Goal: Task Accomplishment & Management: Complete application form

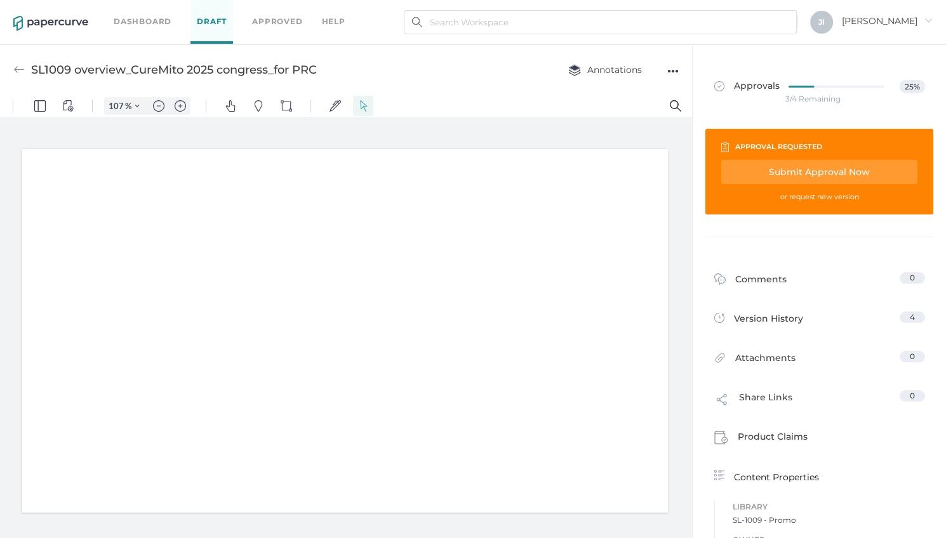
type input "107"
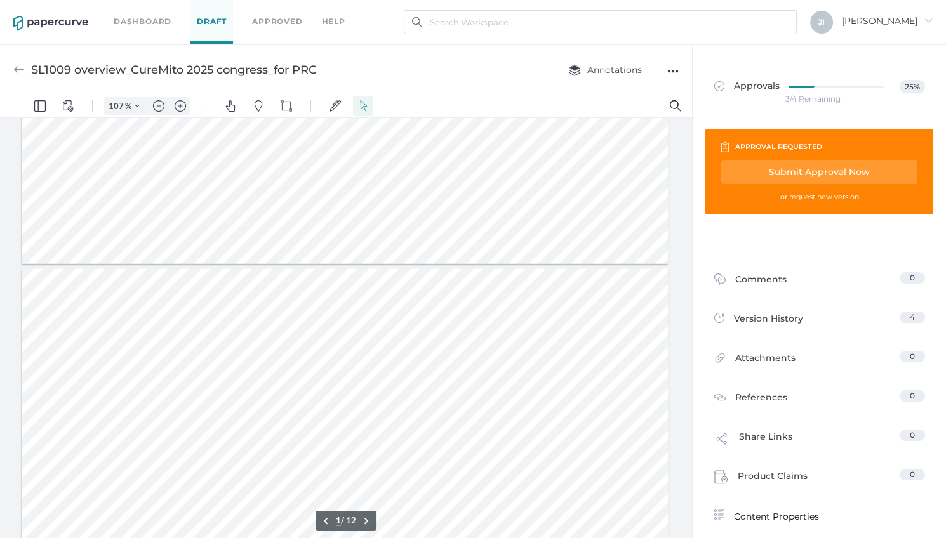
type input "12"
click at [17, 74] on img at bounding box center [18, 69] width 11 height 11
click at [135, 20] on link "Dashboard" at bounding box center [143, 22] width 58 height 14
type input "100"
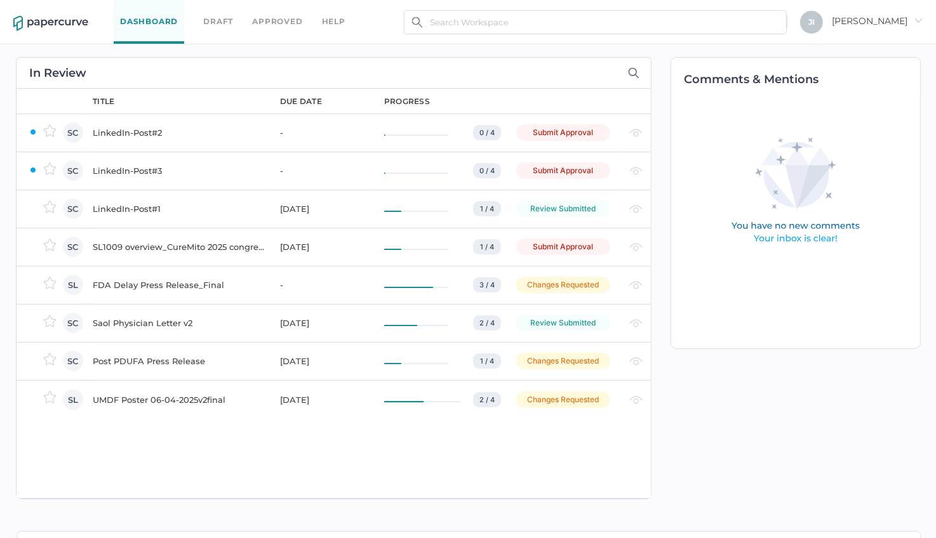
click at [158, 247] on div "SL1009 overview_CureMito 2025 congress_for PRC" at bounding box center [179, 246] width 172 height 15
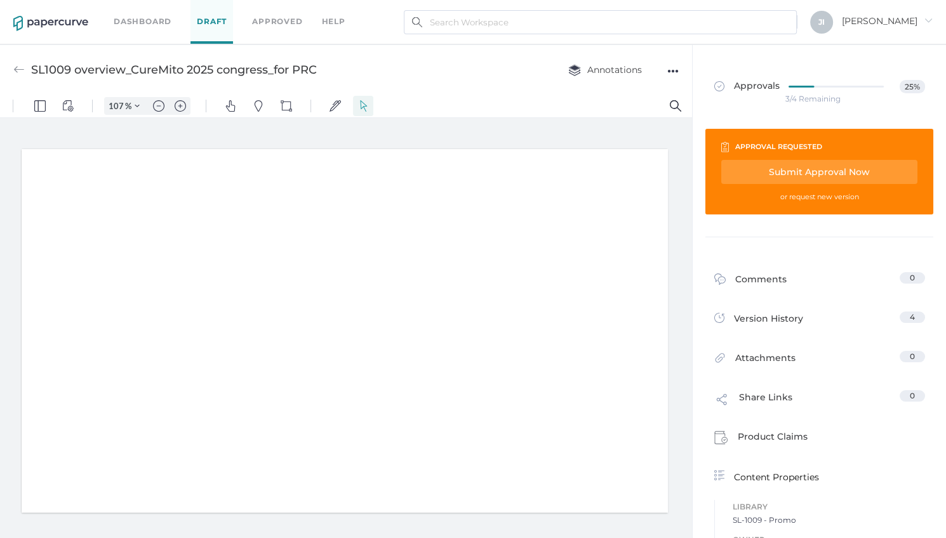
type input "107"
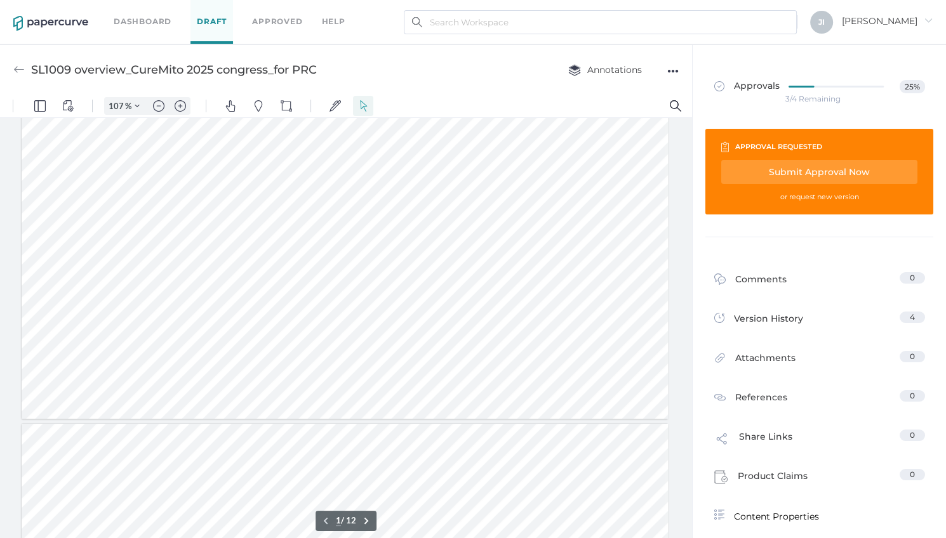
scroll to position [74, 0]
type input "12"
click at [808, 174] on div "Submit Approval Now" at bounding box center [819, 172] width 196 height 24
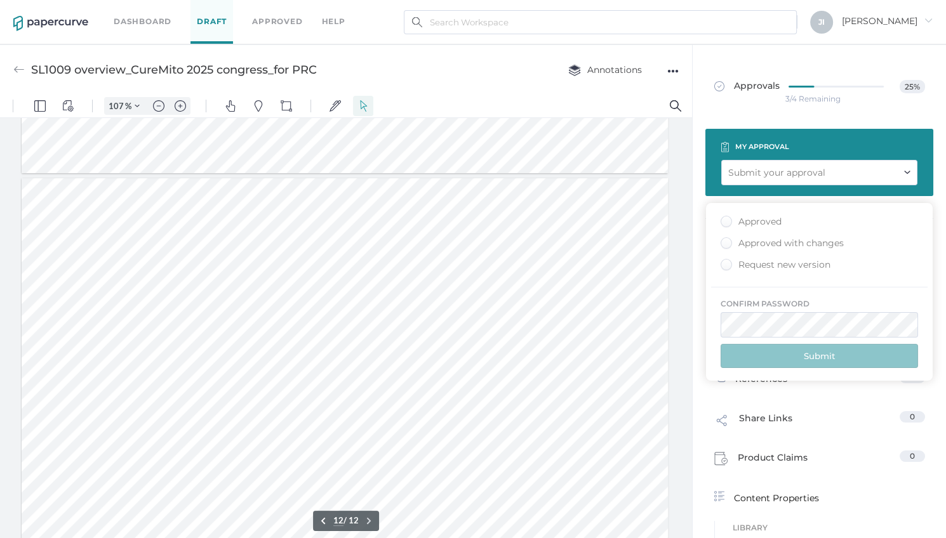
type input "jindyk@lifesciencelegal.com"
click at [726, 220] on div "Approved" at bounding box center [751, 222] width 61 height 12
click at [724, 218] on input "Approved" at bounding box center [724, 218] width 0 height 0
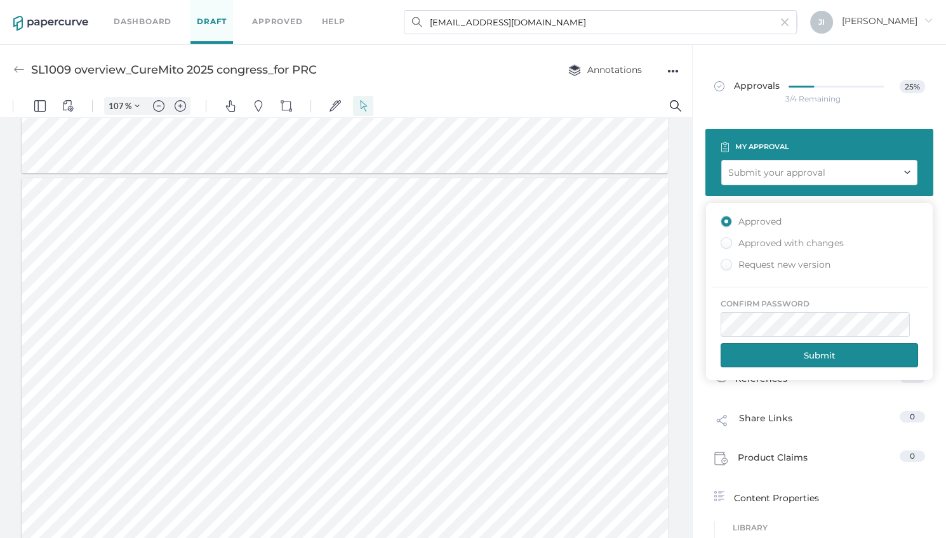
click at [792, 359] on button "Submit" at bounding box center [819, 355] width 197 height 24
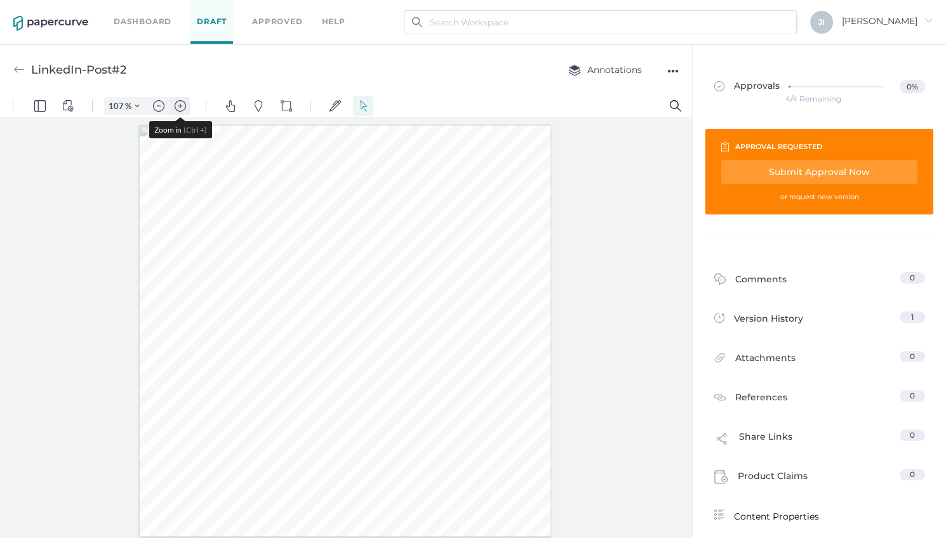
click at [177, 104] on img "Zoom in" at bounding box center [180, 105] width 11 height 11
type input "132"
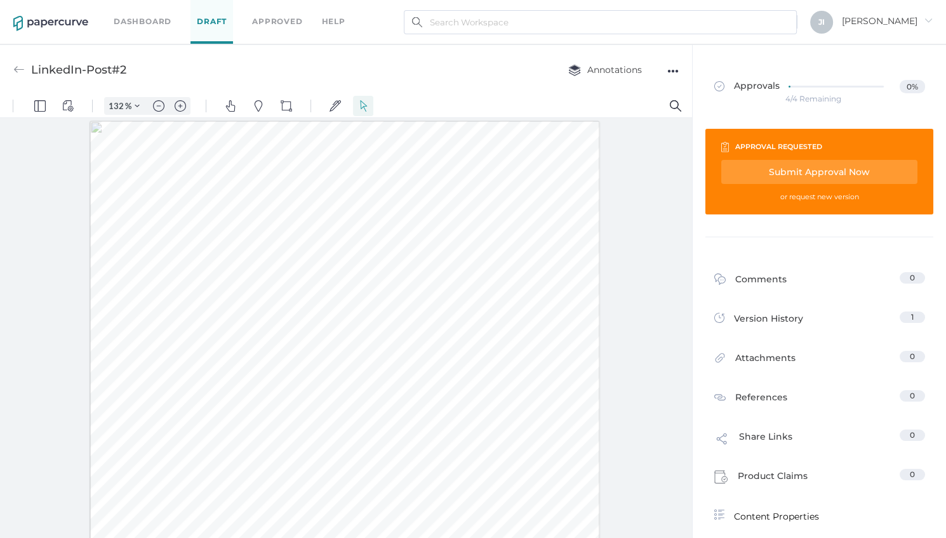
click at [785, 161] on div "Submit Approval Now" at bounding box center [819, 172] width 196 height 24
type input "jindyk@lifesciencelegal.com"
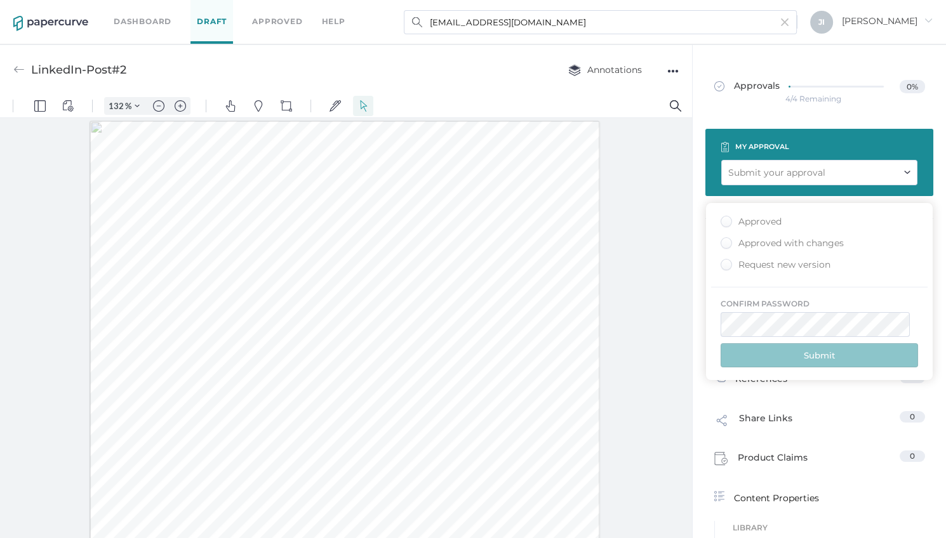
click at [729, 222] on div "Approved" at bounding box center [751, 222] width 61 height 12
click at [724, 218] on input "Approved" at bounding box center [724, 218] width 0 height 0
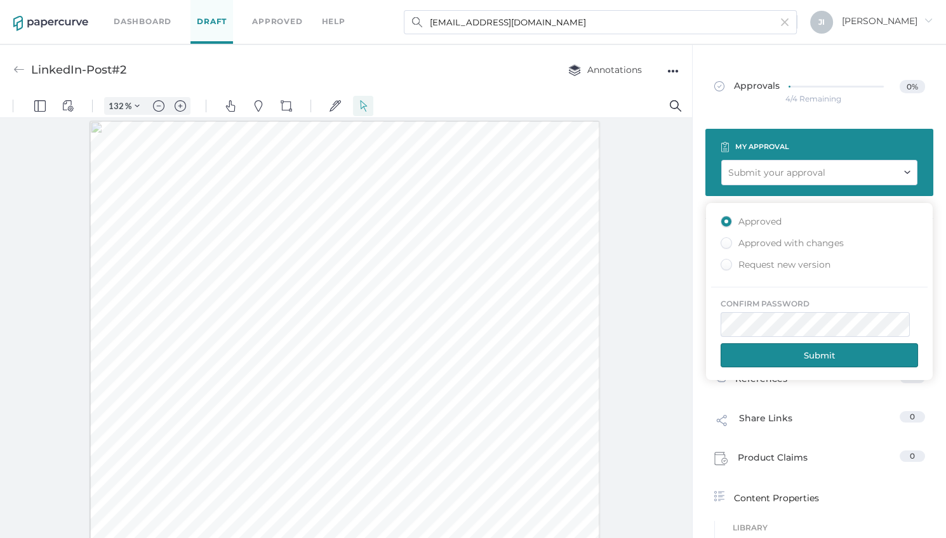
click at [830, 357] on button "Submit" at bounding box center [819, 355] width 197 height 24
